Goal: Information Seeking & Learning: Learn about a topic

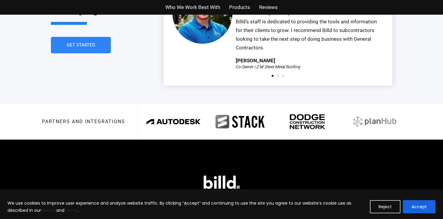
scroll to position [1415, 0]
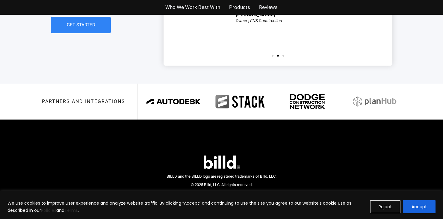
click at [267, 5] on span "Reviews" at bounding box center [268, 7] width 19 height 9
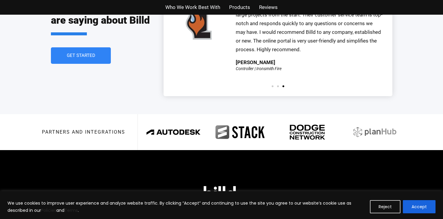
scroll to position [1415, 0]
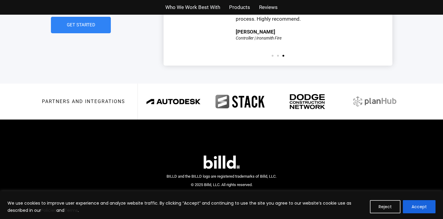
click at [70, 13] on div "Who We Work Best With Products Reviews" at bounding box center [221, 7] width 341 height 15
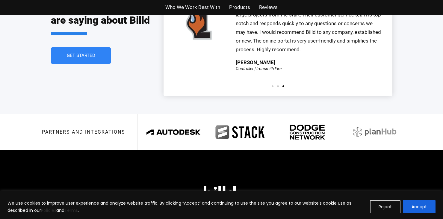
click at [54, 11] on ul "Who We Work Best With Products Reviews" at bounding box center [221, 7] width 350 height 9
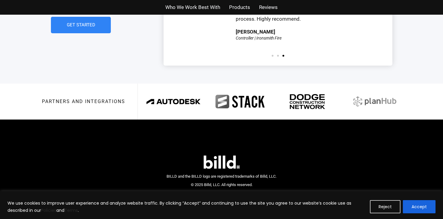
click at [89, 23] on span "Get Started" at bounding box center [80, 25] width 28 height 4
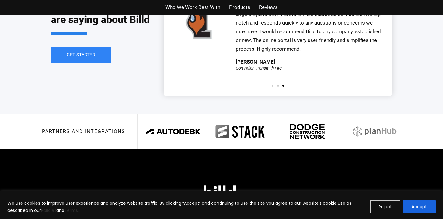
scroll to position [1415, 0]
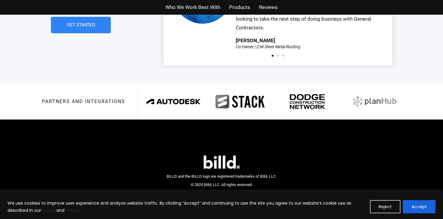
click at [243, 6] on span "Products" at bounding box center [239, 7] width 21 height 9
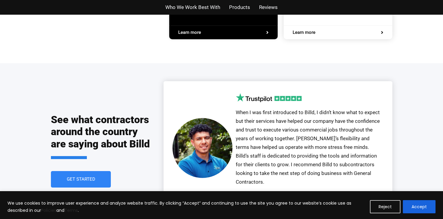
scroll to position [1289, 0]
